Goal: Transaction & Acquisition: Purchase product/service

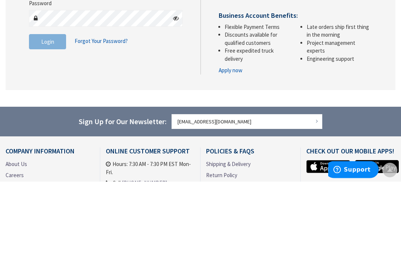
type input "stormkatrina@yahoo.com"
click at [47, 122] on button "Login" at bounding box center [47, 123] width 37 height 16
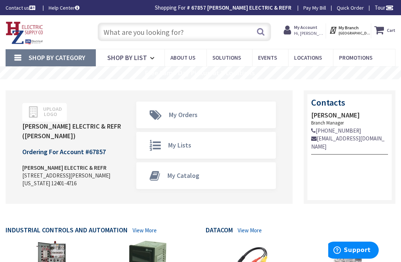
click at [181, 34] on input "text" at bounding box center [185, 32] width 174 height 19
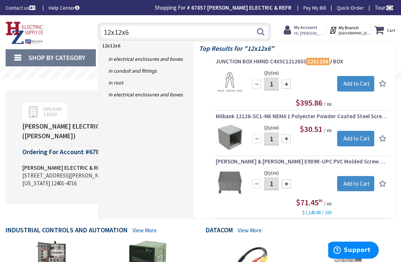
click at [180, 32] on input "12x12x6" at bounding box center [185, 32] width 174 height 19
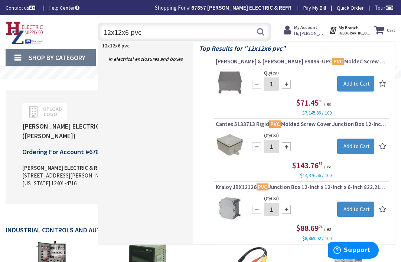
type input "12x12x6 pvc"
click at [232, 76] on img at bounding box center [230, 83] width 28 height 28
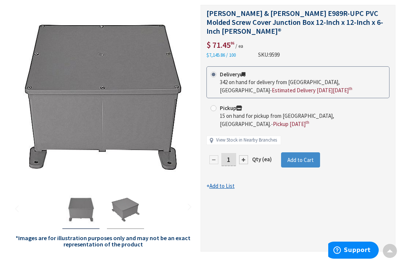
scroll to position [91, 0]
click at [215, 105] on label "Pickup 15 on hand for pickup from Kingston, NY. - Pickup Tuesday, October 7 th" at bounding box center [297, 117] width 175 height 24
click at [215, 106] on input "Pickup 15 on hand for pickup from Kingston, NY. - Pickup Tuesday, October 7 th" at bounding box center [214, 108] width 5 height 5
radio input "true"
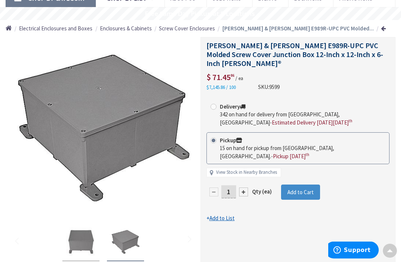
scroll to position [0, 0]
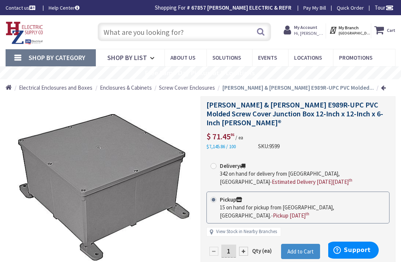
click at [202, 31] on input "text" at bounding box center [185, 32] width 174 height 19
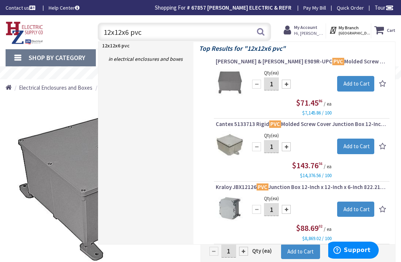
click at [356, 85] on input "Add to Cart" at bounding box center [355, 84] width 37 height 16
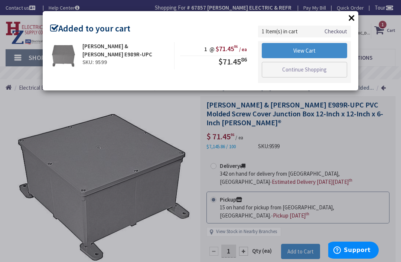
click at [353, 22] on button "×" at bounding box center [351, 17] width 11 height 11
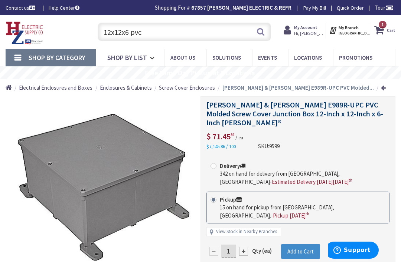
click at [168, 31] on input "12x12x6 pvc" at bounding box center [185, 32] width 174 height 19
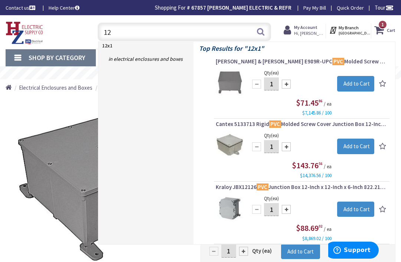
type input "1"
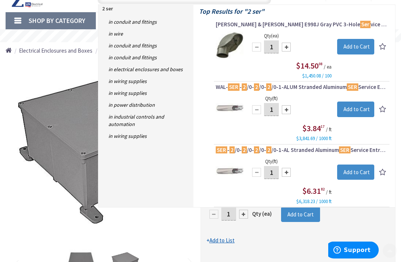
scroll to position [37, 0]
type input "2 ser"
click at [235, 101] on img at bounding box center [230, 108] width 28 height 28
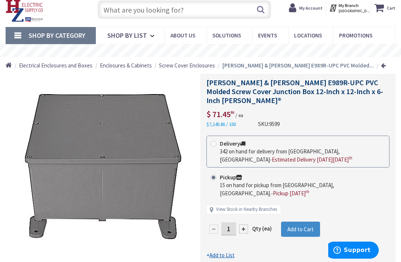
click at [181, 11] on input "text" at bounding box center [185, 9] width 174 height 19
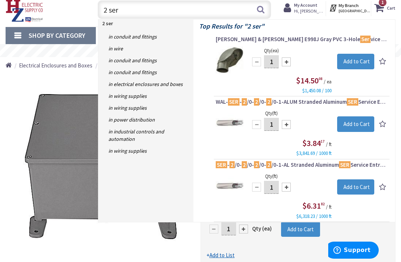
click at [130, 8] on input "2 ser" at bounding box center [185, 9] width 174 height 19
type input "2"
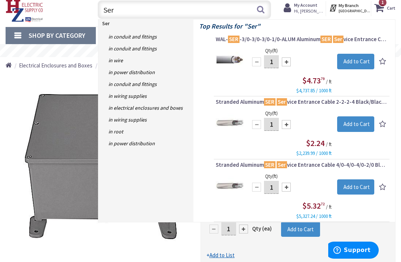
type input "Ser"
click at [240, 118] on img at bounding box center [230, 123] width 28 height 28
